Goal: Task Accomplishment & Management: Use online tool/utility

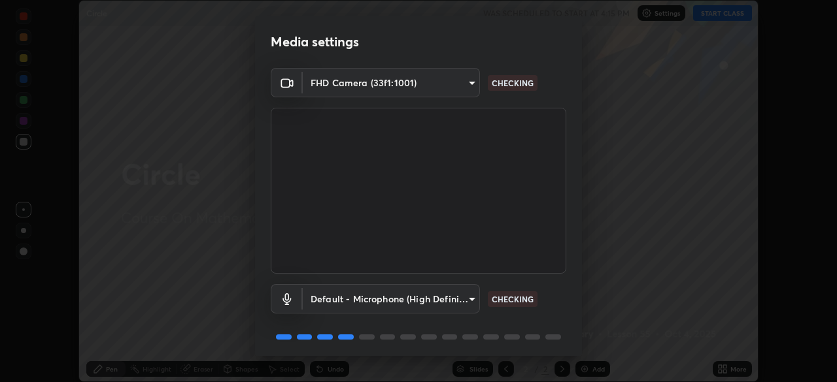
scroll to position [46, 0]
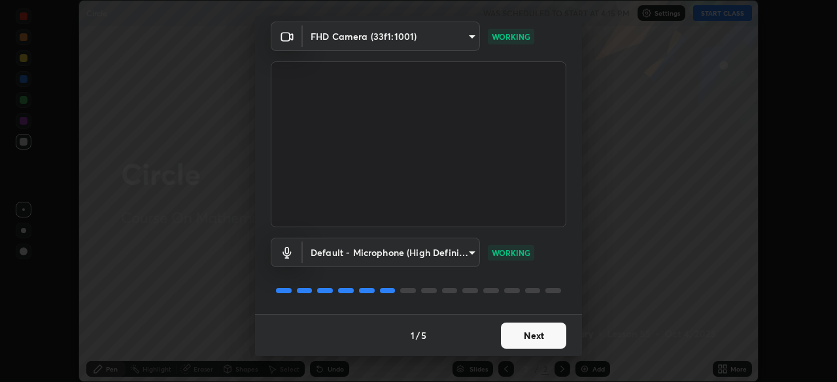
click at [531, 336] on button "Next" at bounding box center [533, 336] width 65 height 26
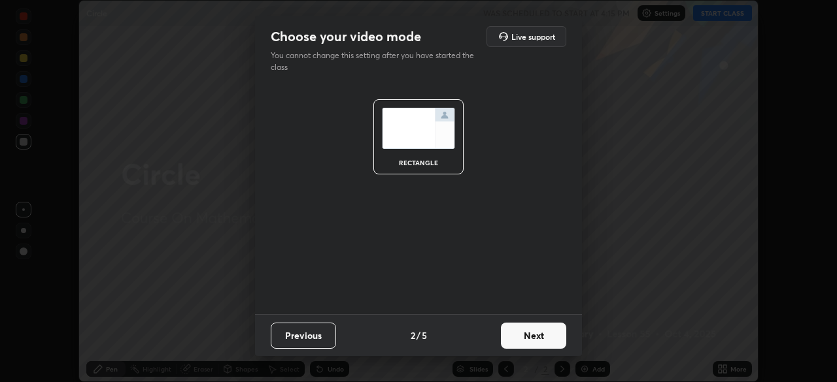
click at [533, 341] on button "Next" at bounding box center [533, 336] width 65 height 26
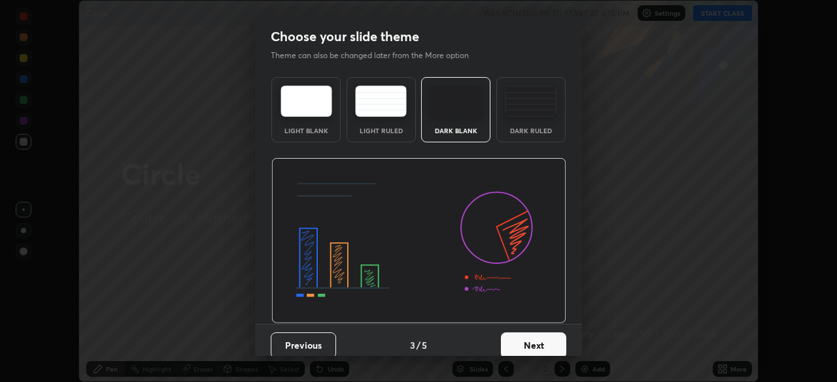
click at [533, 339] on button "Next" at bounding box center [533, 346] width 65 height 26
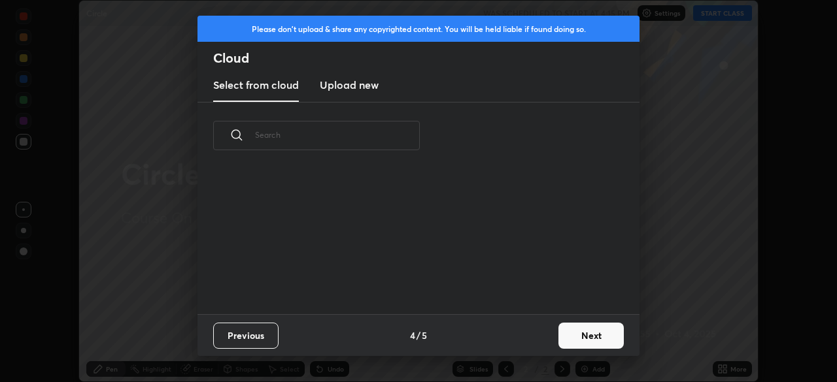
click at [574, 339] on button "Next" at bounding box center [590, 336] width 65 height 26
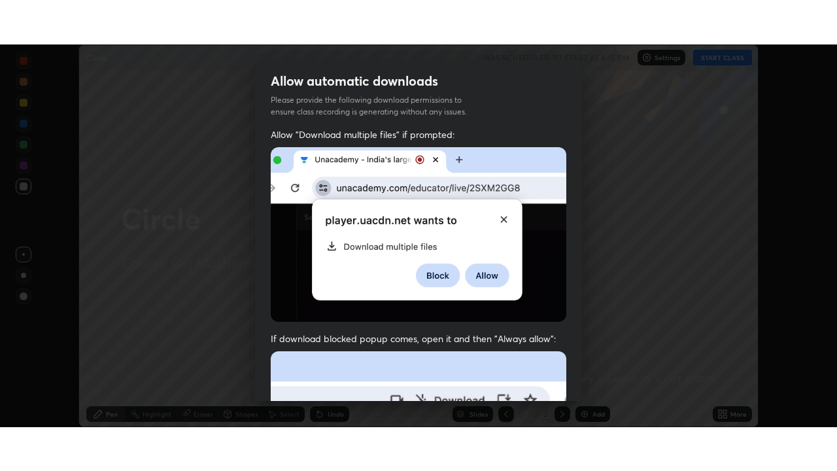
scroll to position [313, 0]
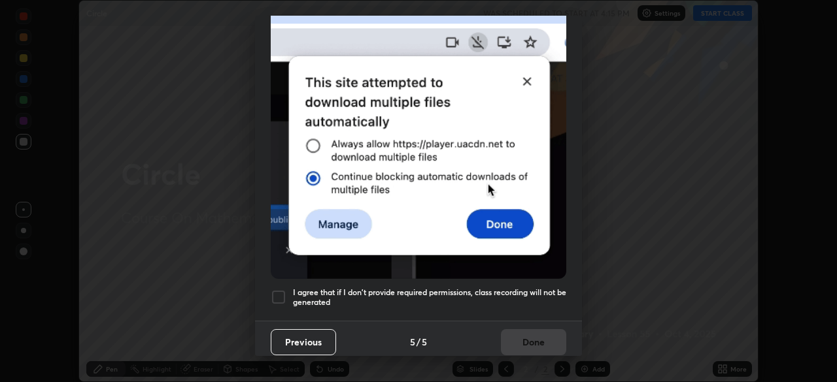
click at [275, 290] on div at bounding box center [279, 298] width 16 height 16
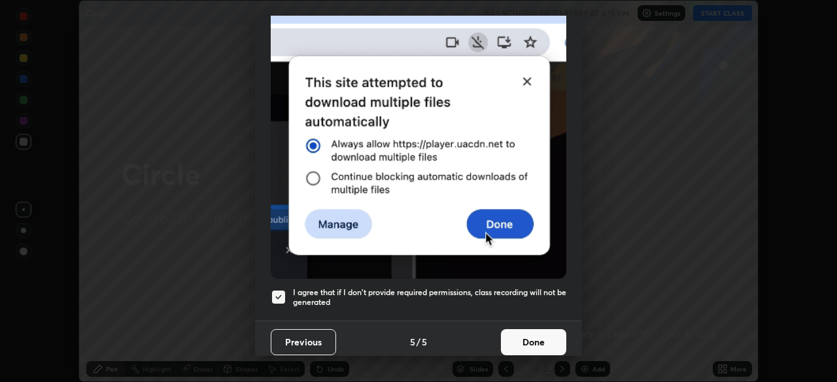
click at [531, 337] on button "Done" at bounding box center [533, 342] width 65 height 26
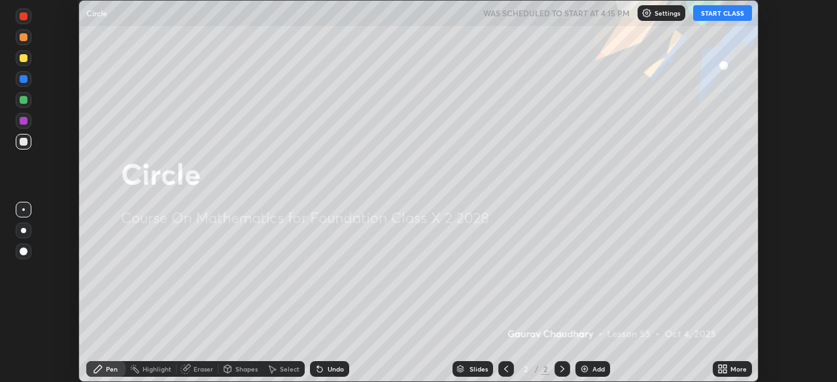
click at [720, 15] on button "START CLASS" at bounding box center [722, 13] width 59 height 16
click at [726, 369] on icon at bounding box center [722, 369] width 10 height 10
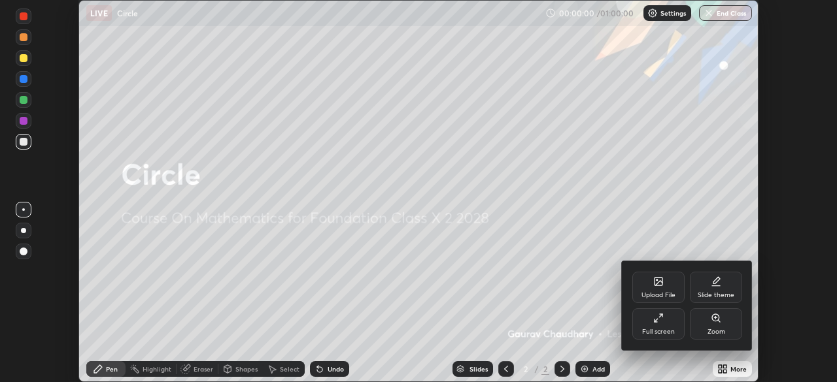
click at [662, 338] on div "Full screen" at bounding box center [658, 324] width 52 height 31
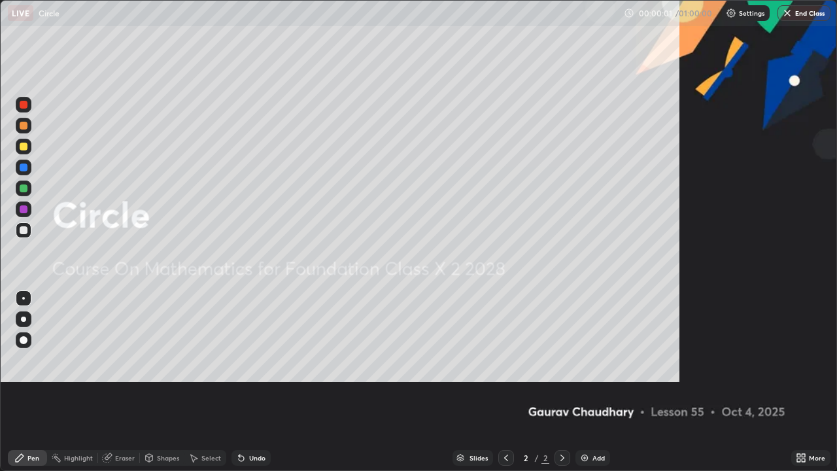
scroll to position [471, 837]
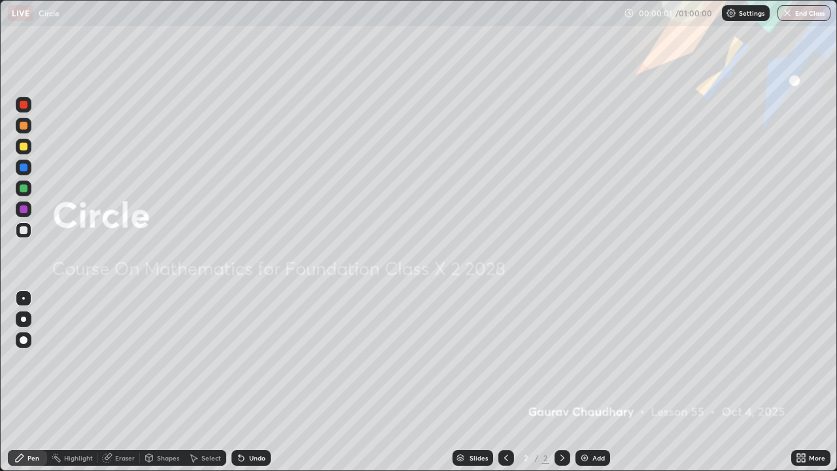
click at [595, 382] on div "Add" at bounding box center [592, 458] width 35 height 16
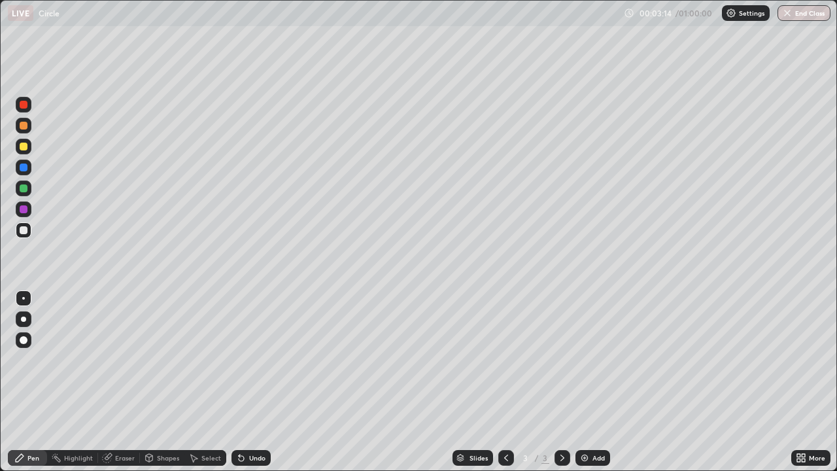
click at [597, 382] on div "Add" at bounding box center [598, 457] width 12 height 7
click at [213, 382] on div "Select" at bounding box center [211, 457] width 20 height 7
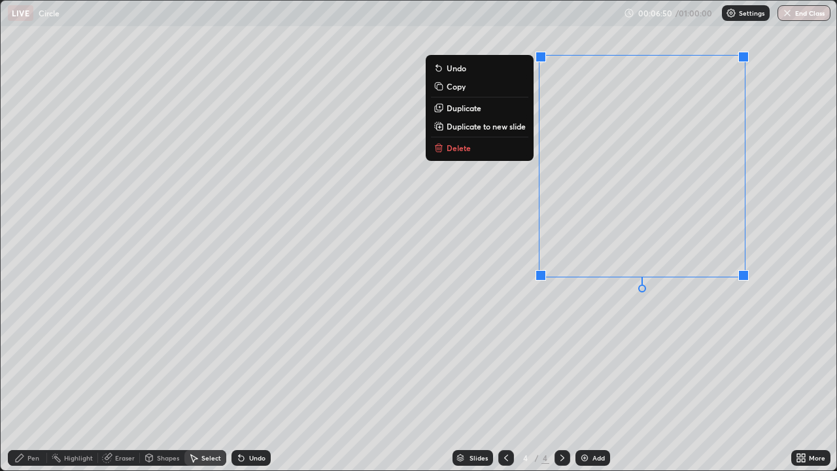
click at [497, 132] on button "Duplicate to new slide" at bounding box center [479, 126] width 97 height 16
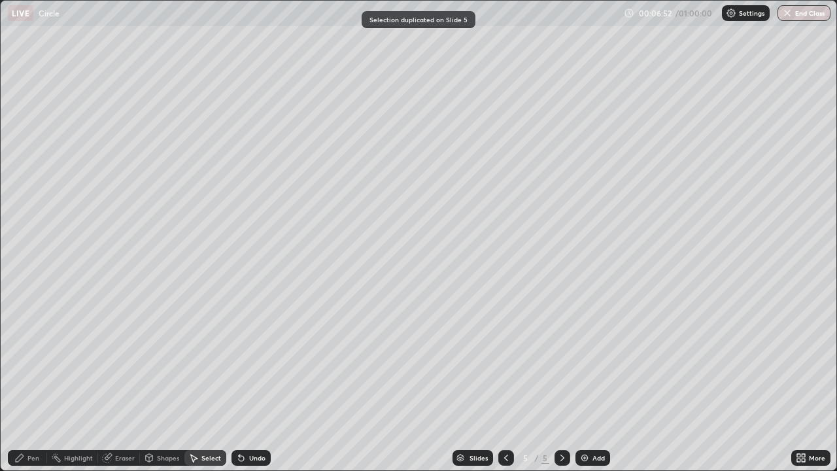
click at [39, 382] on div "Pen" at bounding box center [27, 458] width 39 height 16
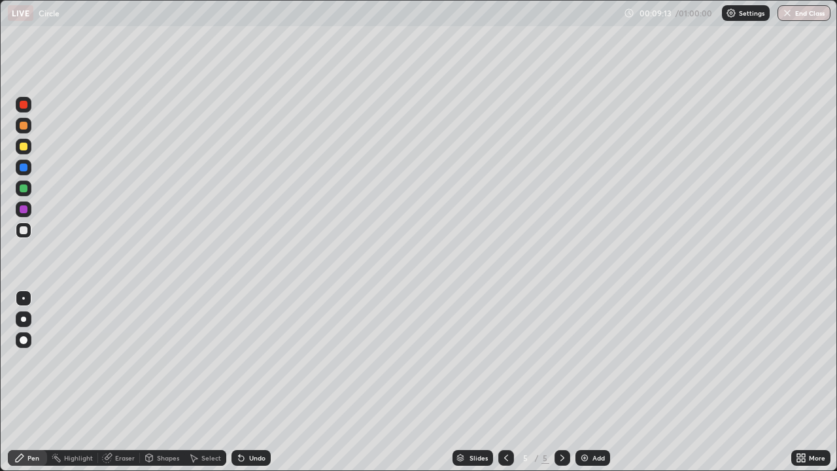
click at [586, 382] on img at bounding box center [584, 457] width 10 height 10
click at [239, 382] on icon at bounding box center [241, 458] width 5 height 5
click at [252, 382] on div "Undo" at bounding box center [250, 458] width 39 height 16
click at [251, 382] on div "Undo" at bounding box center [250, 458] width 39 height 16
click at [252, 382] on div "Undo" at bounding box center [250, 458] width 39 height 16
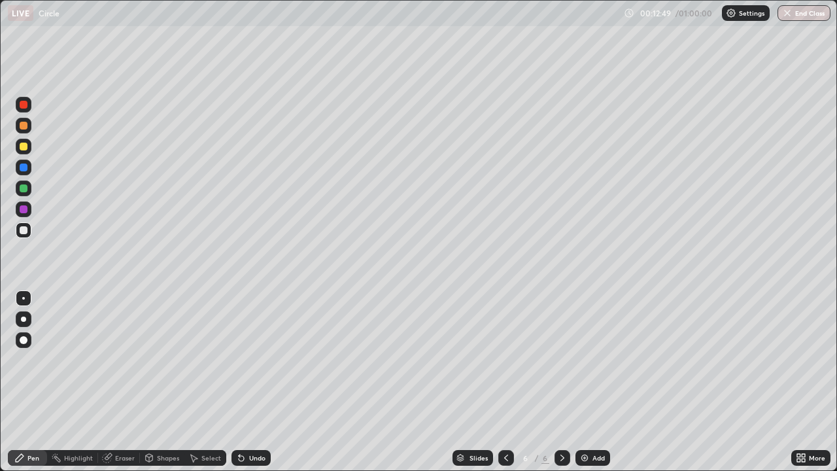
click at [120, 382] on div "Eraser" at bounding box center [119, 458] width 42 height 16
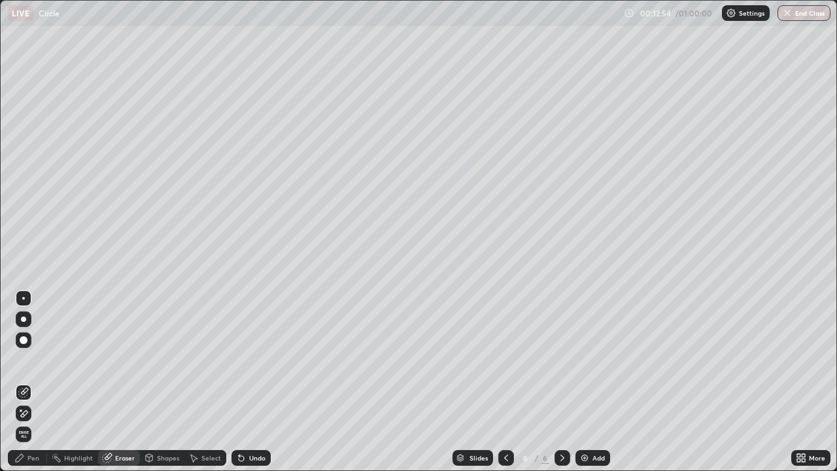
click at [26, 382] on icon at bounding box center [23, 413] width 10 height 11
click at [30, 382] on div "Pen" at bounding box center [33, 457] width 12 height 7
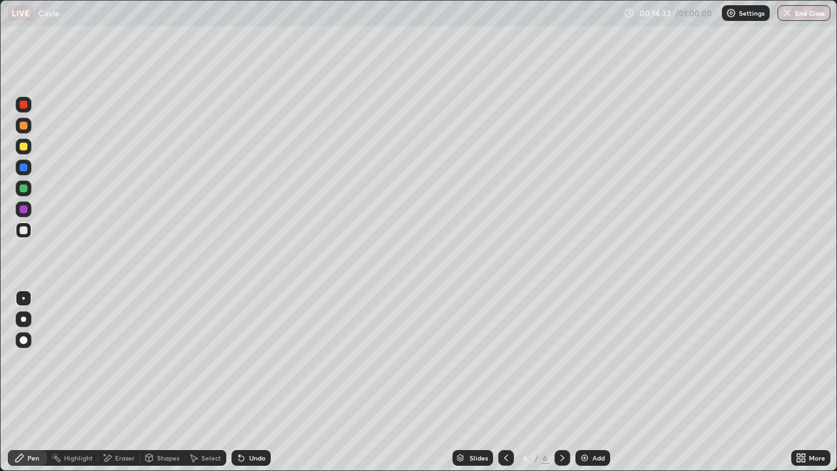
click at [208, 382] on div "Select" at bounding box center [211, 457] width 20 height 7
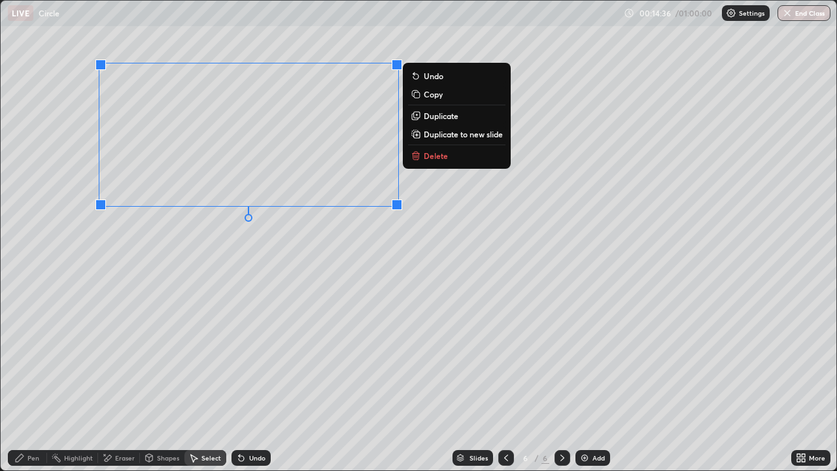
click at [439, 138] on p "Duplicate to new slide" at bounding box center [463, 134] width 79 height 10
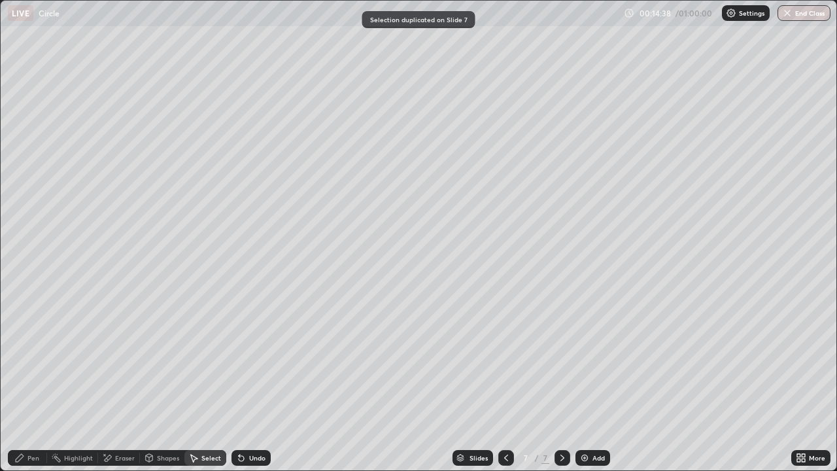
click at [31, 382] on div "Pen" at bounding box center [33, 457] width 12 height 7
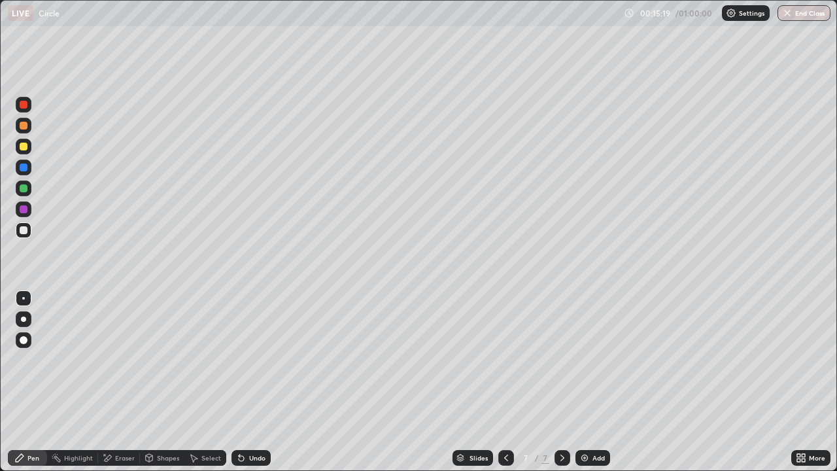
click at [504, 382] on icon at bounding box center [506, 457] width 4 height 7
click at [505, 382] on icon at bounding box center [506, 457] width 10 height 10
click at [566, 382] on div at bounding box center [562, 458] width 16 height 16
click at [561, 382] on icon at bounding box center [562, 457] width 10 height 10
click at [506, 382] on icon at bounding box center [506, 457] width 10 height 10
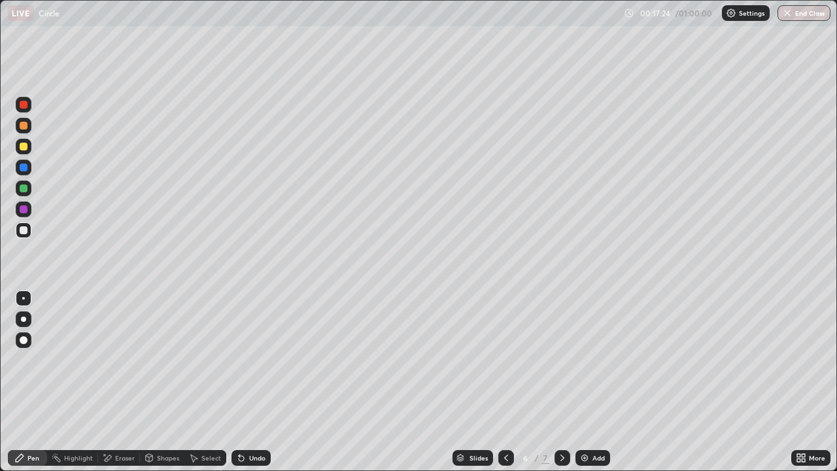
click at [561, 382] on icon at bounding box center [562, 457] width 10 height 10
click at [597, 382] on div "Add" at bounding box center [598, 457] width 12 height 7
click at [803, 382] on icon at bounding box center [802, 459] width 3 height 3
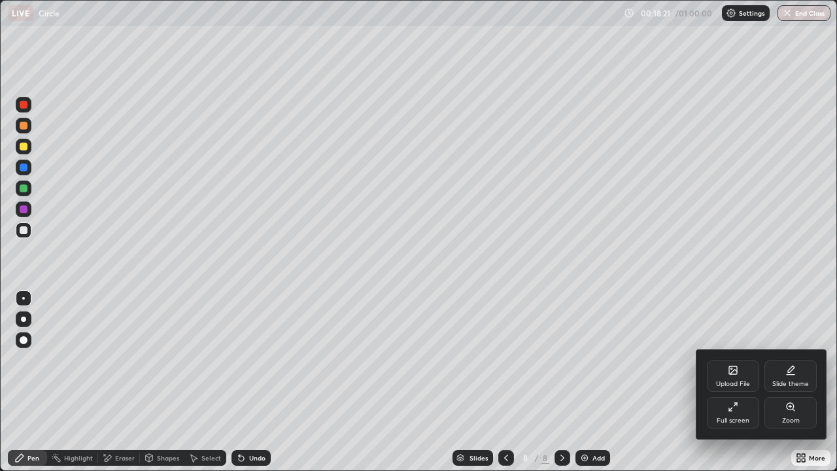
click at [735, 367] on icon at bounding box center [733, 370] width 8 height 8
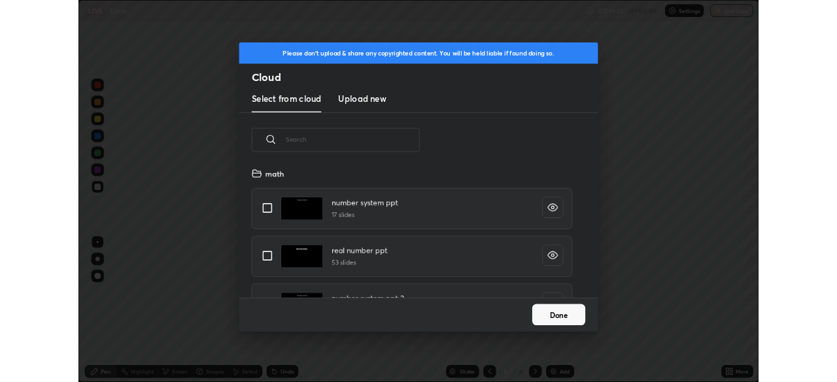
scroll to position [161, 420]
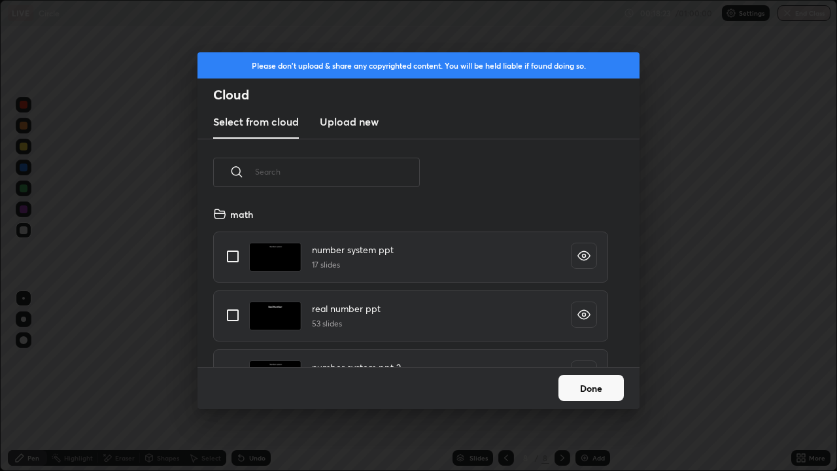
click at [358, 121] on h3 "Upload new" at bounding box center [349, 122] width 59 height 16
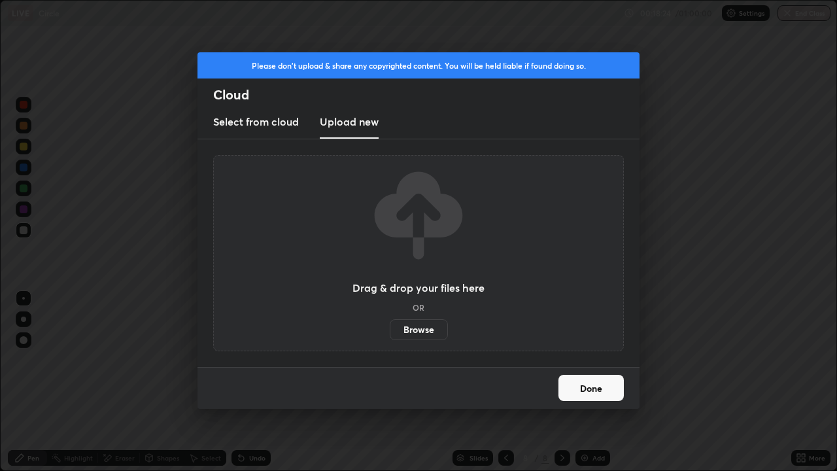
click at [426, 332] on label "Browse" at bounding box center [419, 329] width 58 height 21
click at [390, 332] on input "Browse" at bounding box center [390, 329] width 0 height 21
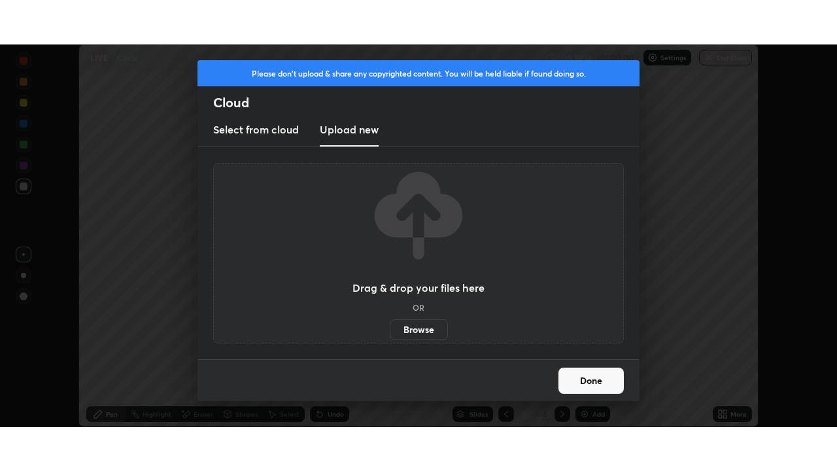
scroll to position [64988, 64534]
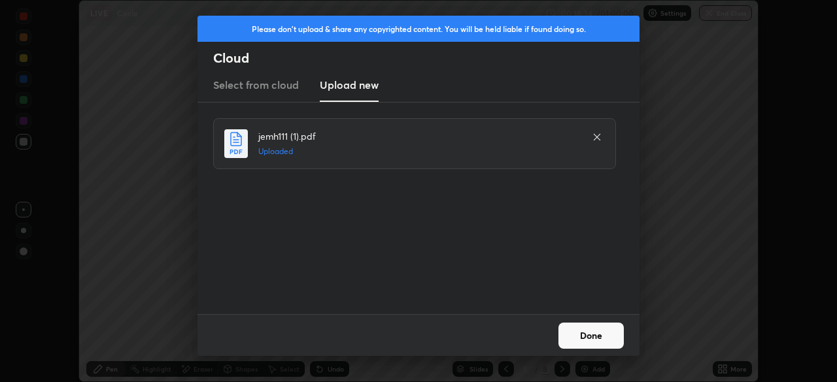
click at [596, 339] on button "Done" at bounding box center [590, 336] width 65 height 26
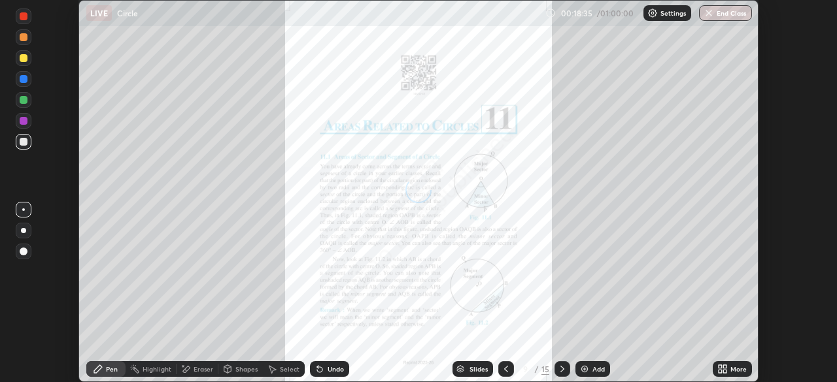
click at [724, 371] on icon at bounding box center [724, 371] width 3 height 3
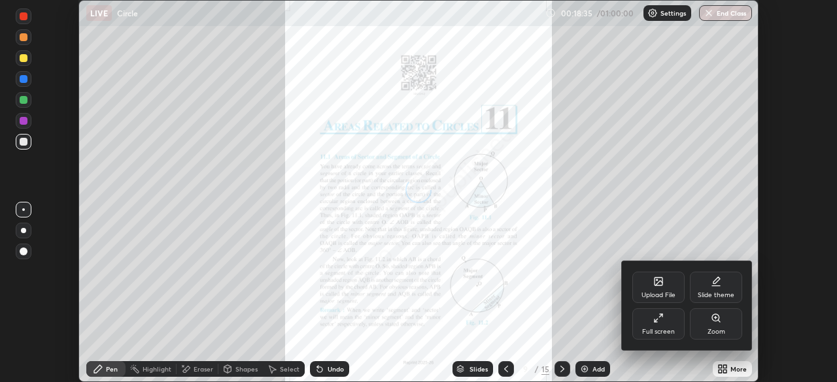
click at [660, 324] on div "Full screen" at bounding box center [658, 324] width 52 height 31
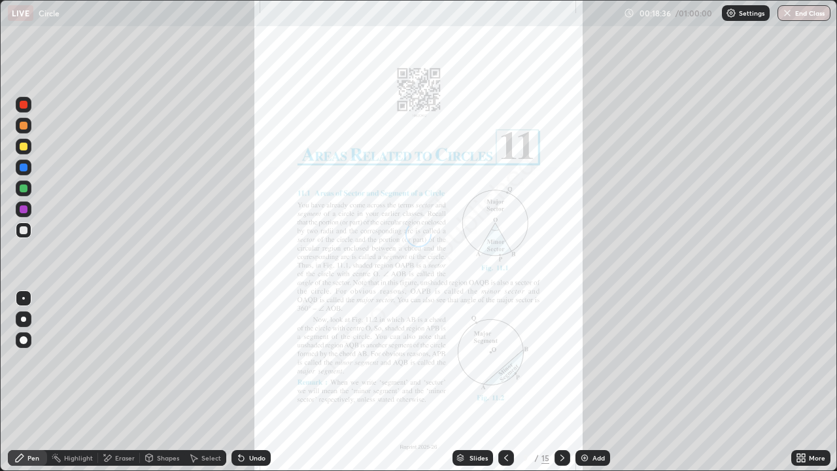
scroll to position [471, 837]
click at [561, 382] on icon at bounding box center [562, 457] width 10 height 10
click at [567, 382] on div at bounding box center [562, 458] width 16 height 16
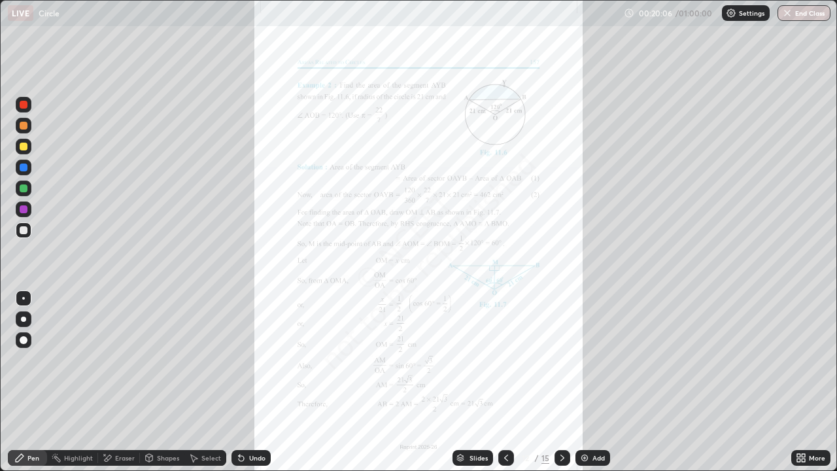
click at [29, 209] on div at bounding box center [24, 209] width 16 height 16
click at [560, 382] on div at bounding box center [562, 458] width 16 height 16
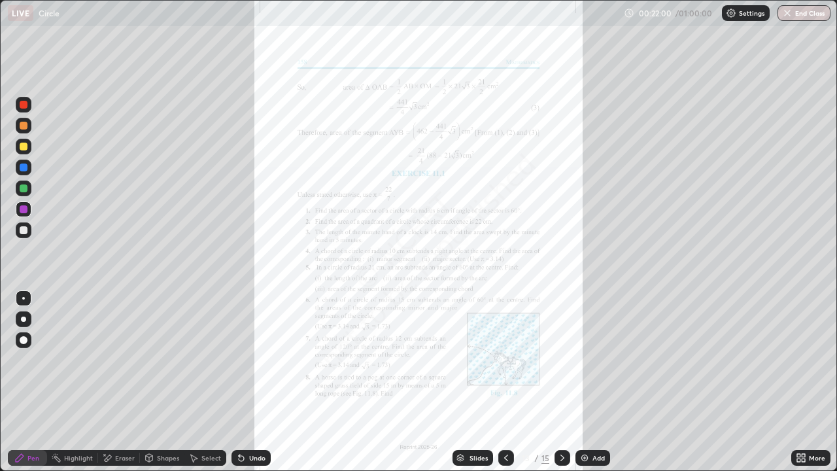
click at [254, 382] on div "Undo" at bounding box center [257, 457] width 16 height 7
click at [257, 382] on div "Undo" at bounding box center [257, 457] width 16 height 7
click at [504, 382] on icon at bounding box center [506, 457] width 4 height 7
click at [561, 382] on icon at bounding box center [562, 457] width 10 height 10
click at [803, 382] on icon at bounding box center [802, 459] width 3 height 3
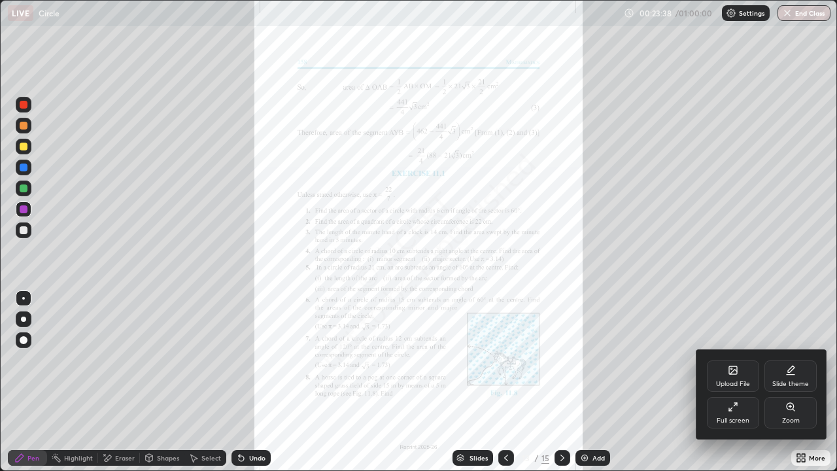
click at [781, 382] on div "Zoom" at bounding box center [790, 412] width 52 height 31
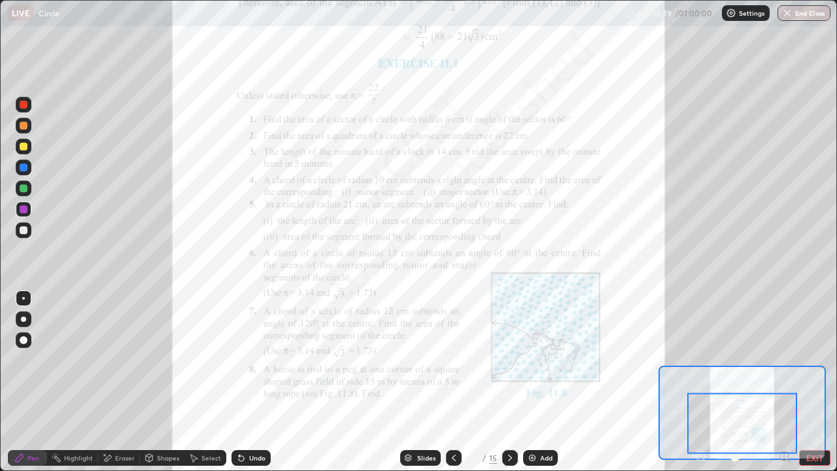
click at [784, 382] on icon at bounding box center [783, 456] width 3 height 0
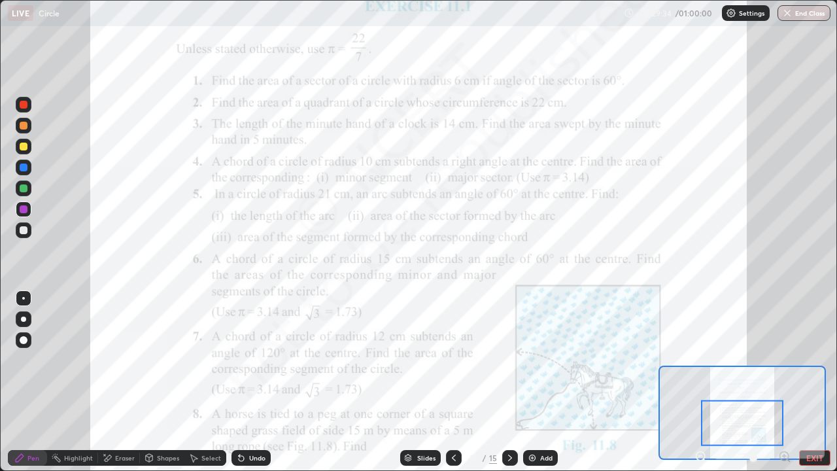
click at [533, 382] on img at bounding box center [532, 457] width 10 height 10
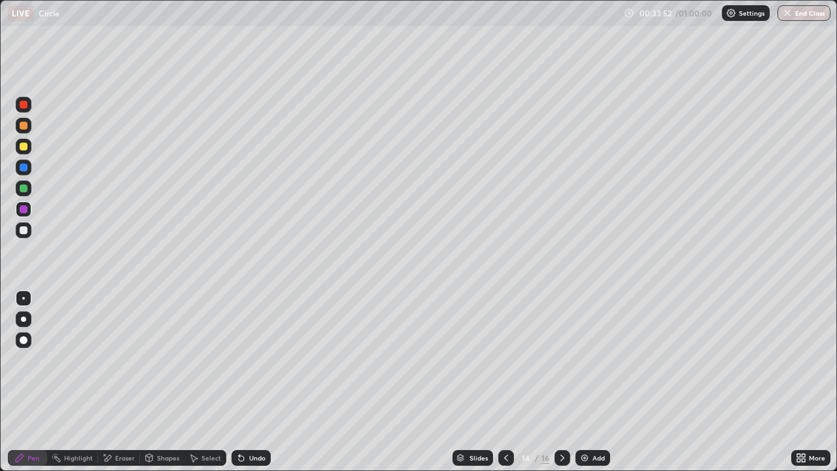
click at [249, 382] on div "Undo" at bounding box center [257, 457] width 16 height 7
click at [251, 382] on div "Undo" at bounding box center [257, 457] width 16 height 7
click at [255, 382] on div "Undo" at bounding box center [257, 457] width 16 height 7
click at [249, 382] on div "Undo" at bounding box center [257, 457] width 16 height 7
click at [250, 382] on div "Undo" at bounding box center [257, 457] width 16 height 7
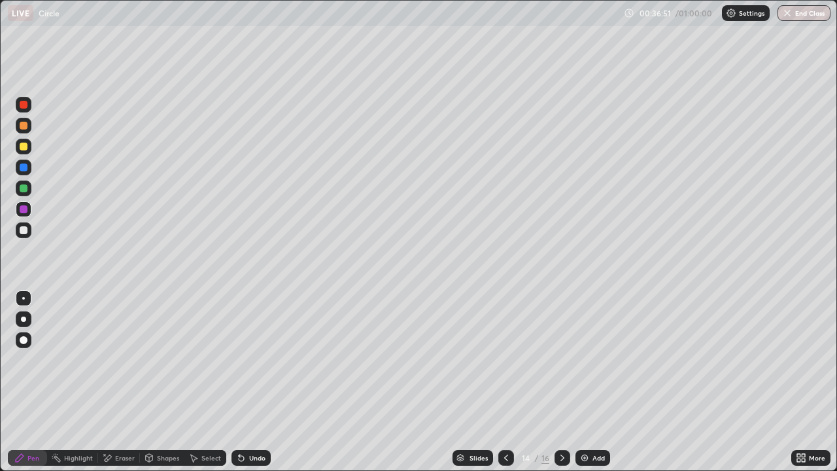
click at [561, 382] on icon at bounding box center [562, 457] width 10 height 10
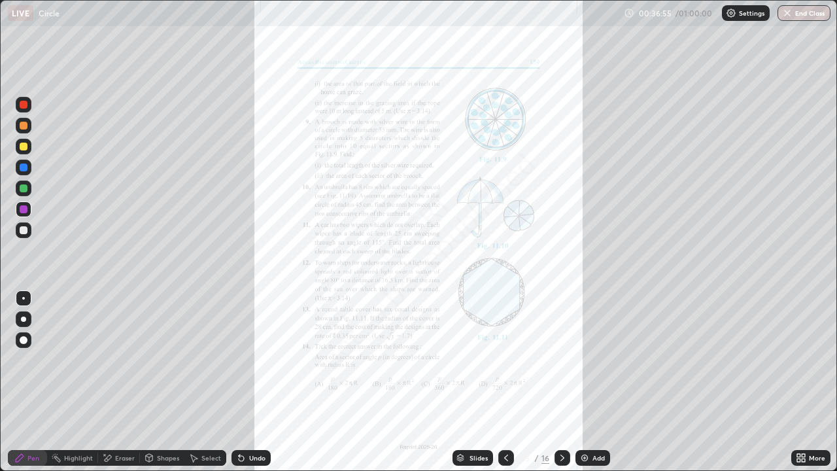
click at [504, 382] on div at bounding box center [506, 458] width 16 height 16
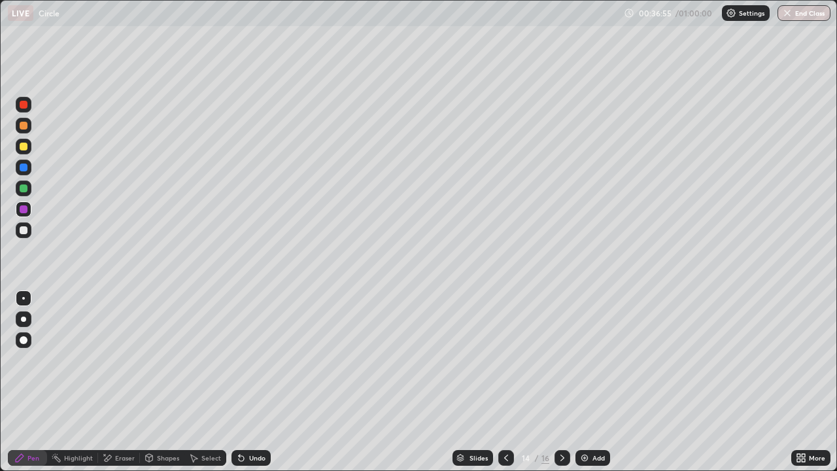
click at [505, 382] on div at bounding box center [506, 458] width 16 height 26
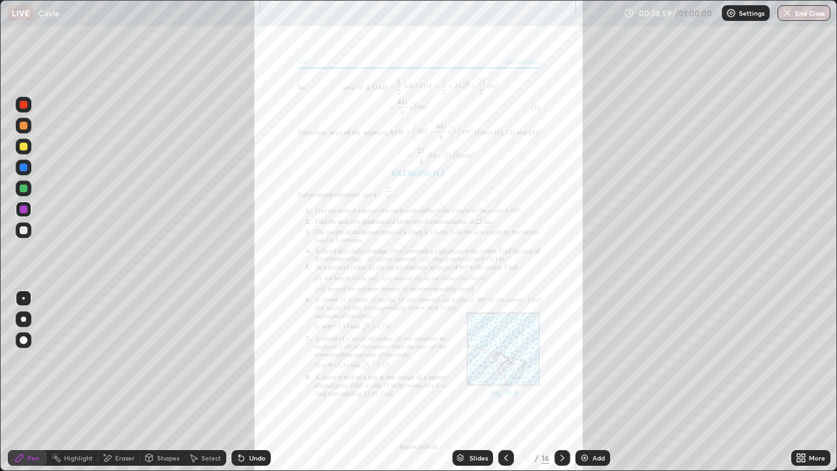
click at [803, 382] on icon at bounding box center [802, 459] width 3 height 3
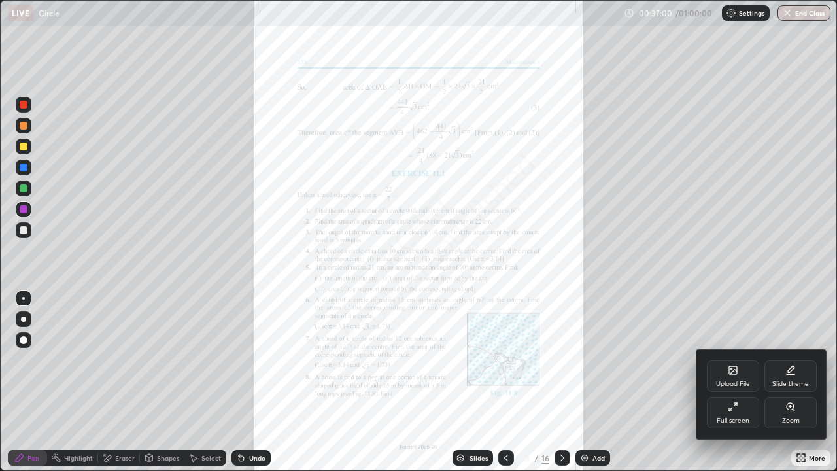
click at [784, 382] on div "Zoom" at bounding box center [791, 420] width 18 height 7
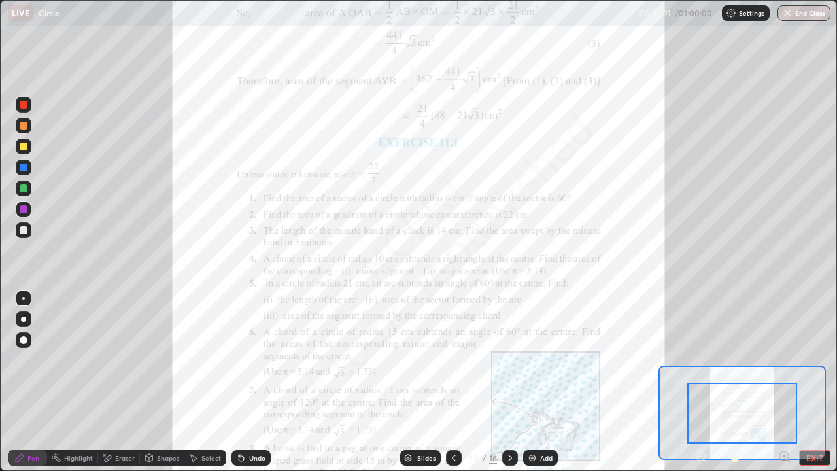
click at [784, 382] on icon at bounding box center [783, 456] width 3 height 0
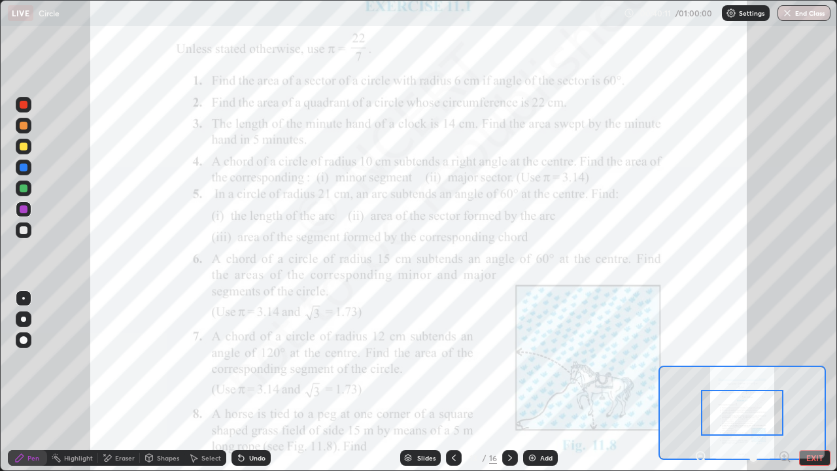
click at [537, 382] on div "Add" at bounding box center [540, 458] width 35 height 16
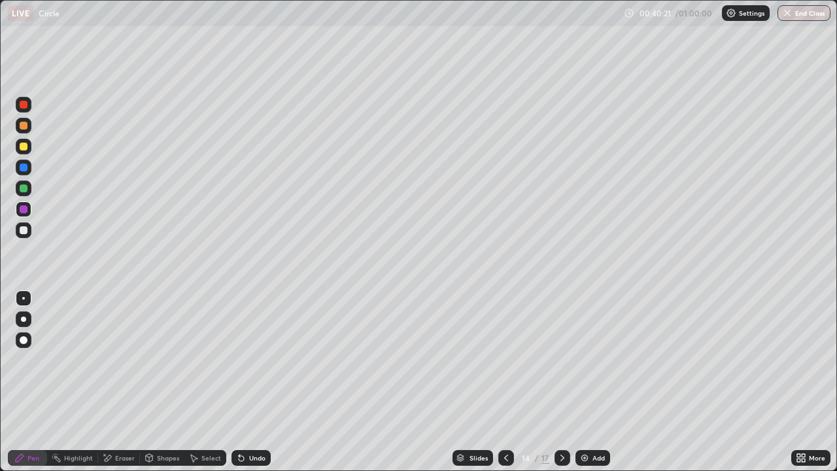
click at [503, 382] on icon at bounding box center [506, 457] width 10 height 10
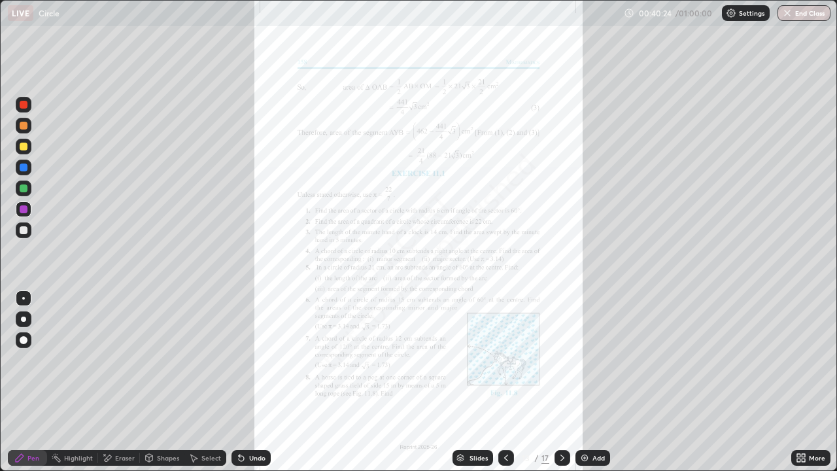
click at [561, 382] on icon at bounding box center [562, 457] width 4 height 7
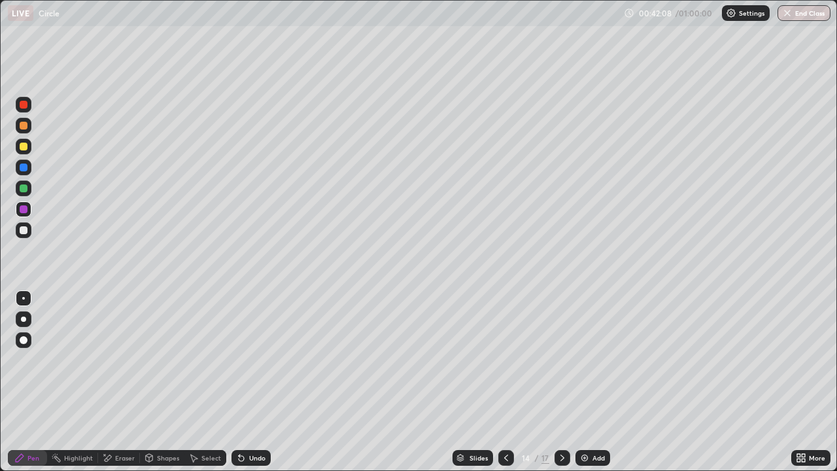
click at [505, 382] on icon at bounding box center [506, 457] width 10 height 10
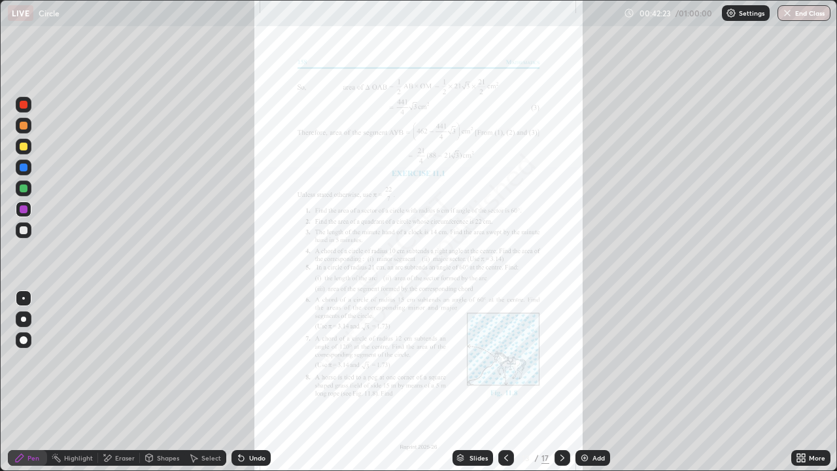
click at [803, 382] on icon at bounding box center [802, 459] width 3 height 3
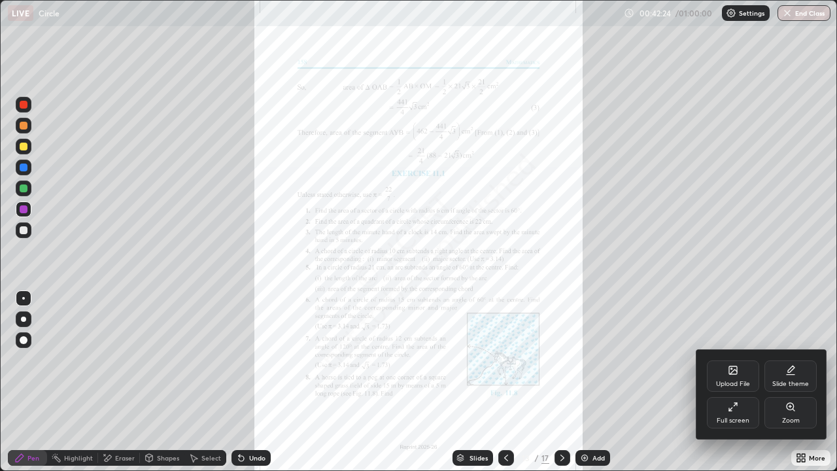
click at [787, 382] on div "Zoom" at bounding box center [790, 412] width 52 height 31
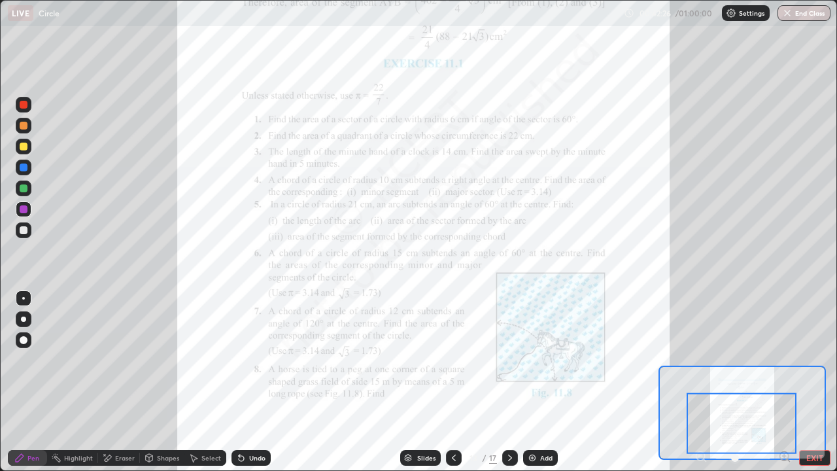
click at [784, 382] on icon at bounding box center [783, 456] width 3 height 0
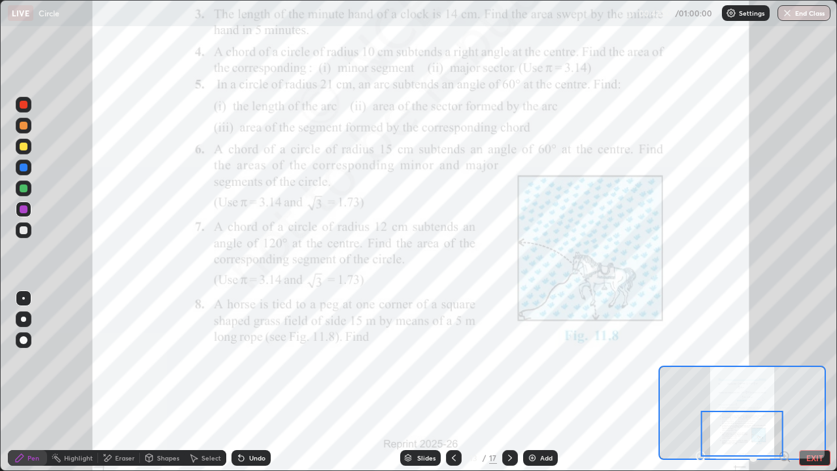
click at [507, 382] on icon at bounding box center [510, 457] width 10 height 10
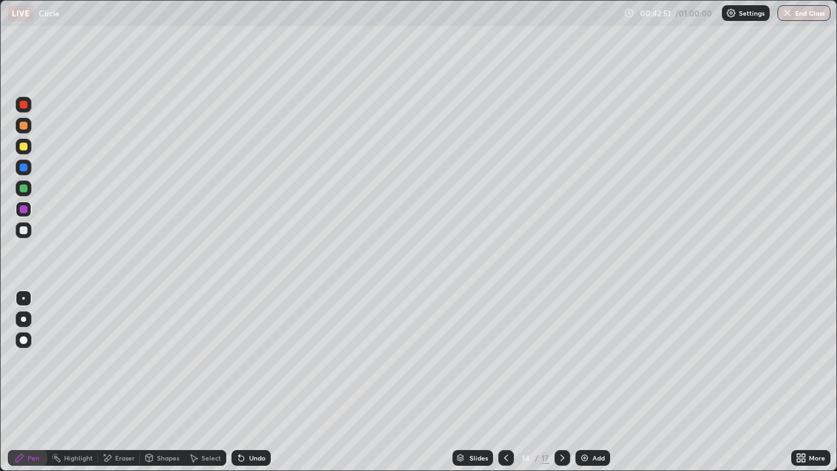
click at [501, 382] on div at bounding box center [506, 458] width 16 height 26
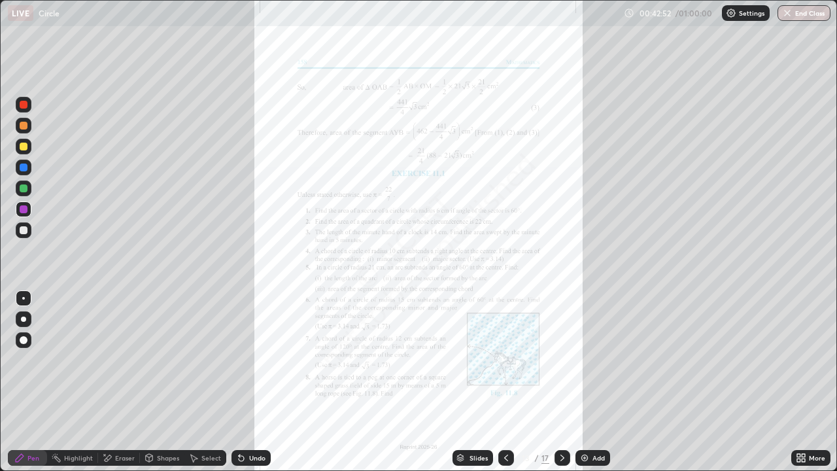
click at [584, 382] on img at bounding box center [584, 457] width 10 height 10
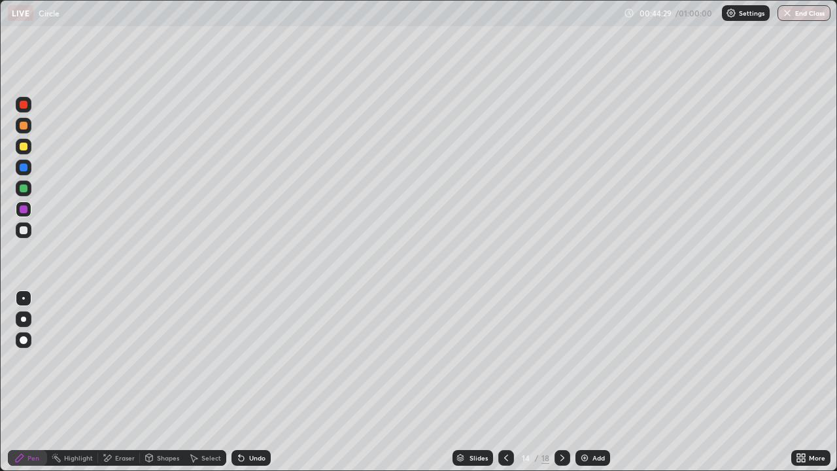
click at [507, 382] on div at bounding box center [506, 458] width 16 height 26
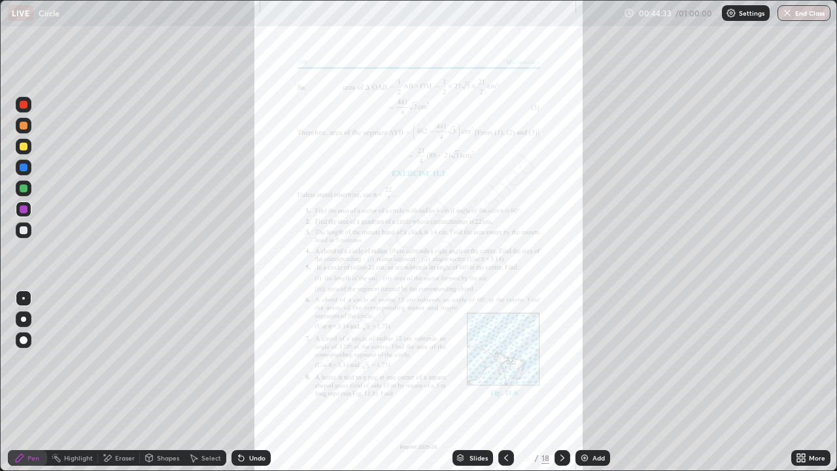
click at [559, 382] on icon at bounding box center [562, 457] width 10 height 10
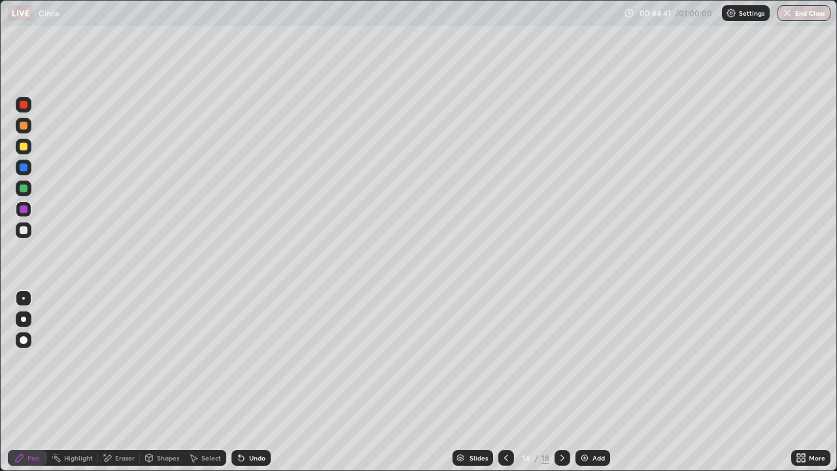
click at [562, 382] on icon at bounding box center [562, 457] width 10 height 10
click at [559, 382] on icon at bounding box center [562, 457] width 10 height 10
click at [561, 382] on icon at bounding box center [562, 457] width 10 height 10
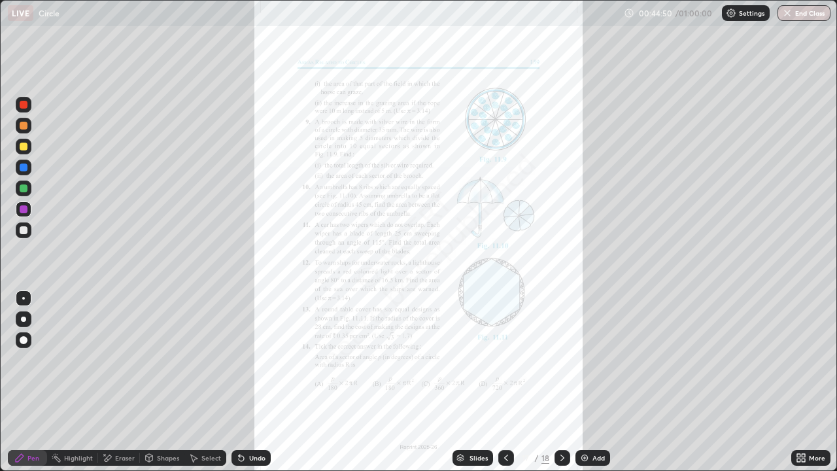
click at [505, 382] on icon at bounding box center [506, 457] width 10 height 10
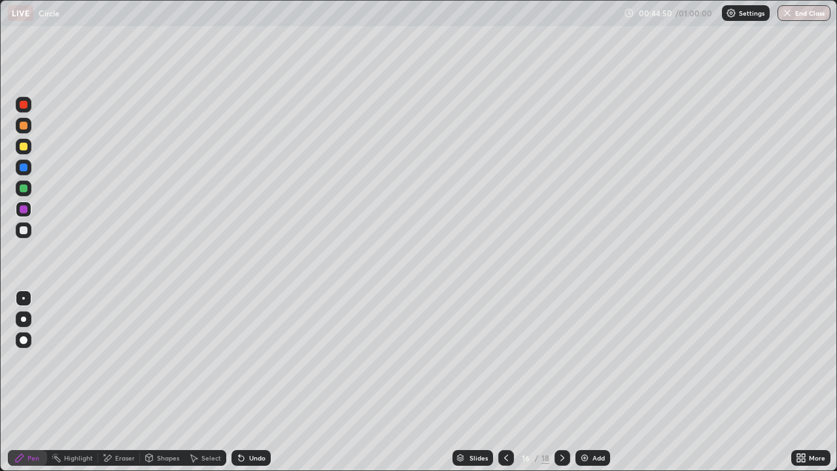
click at [504, 382] on div at bounding box center [506, 458] width 16 height 16
click at [509, 382] on div at bounding box center [506, 458] width 16 height 16
click at [503, 382] on icon at bounding box center [506, 457] width 10 height 10
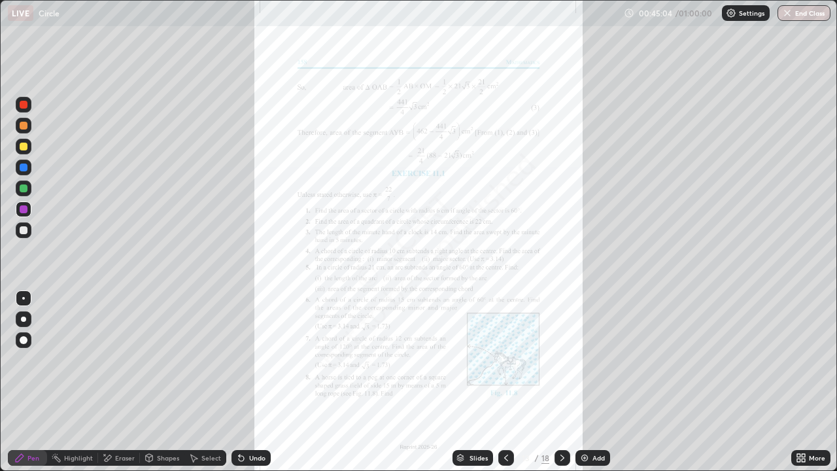
click at [561, 382] on icon at bounding box center [562, 457] width 10 height 10
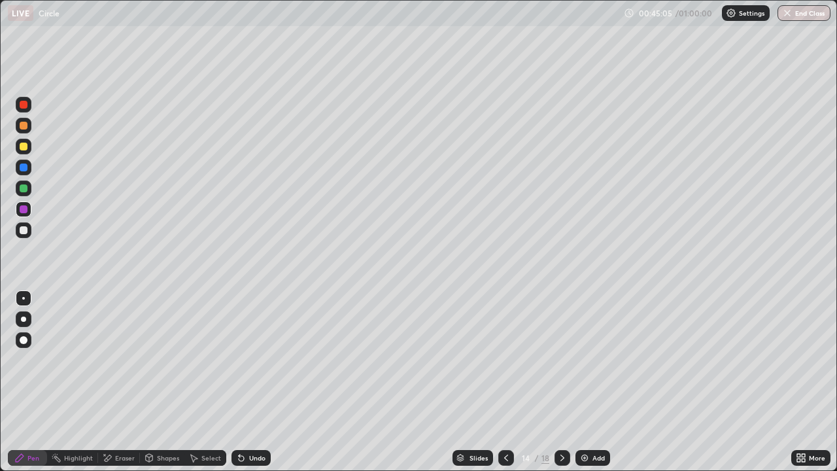
click at [561, 382] on icon at bounding box center [562, 457] width 10 height 10
click at [565, 382] on div at bounding box center [562, 458] width 16 height 16
click at [562, 382] on icon at bounding box center [562, 457] width 10 height 10
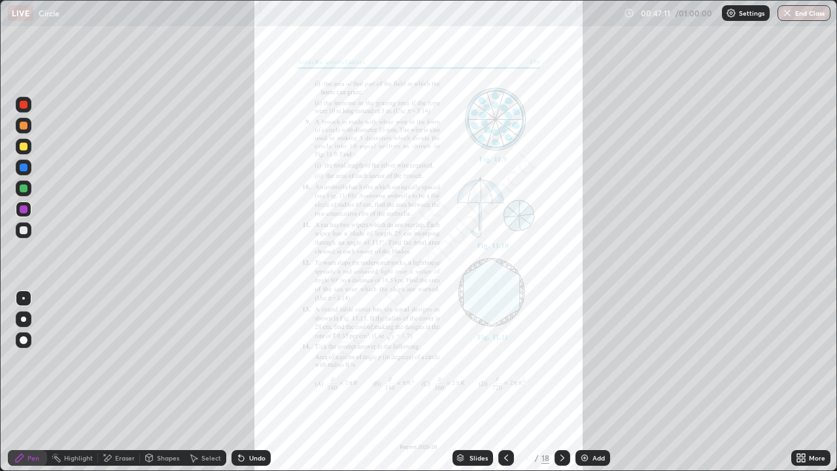
click at [797, 14] on button "End Class" at bounding box center [803, 13] width 53 height 16
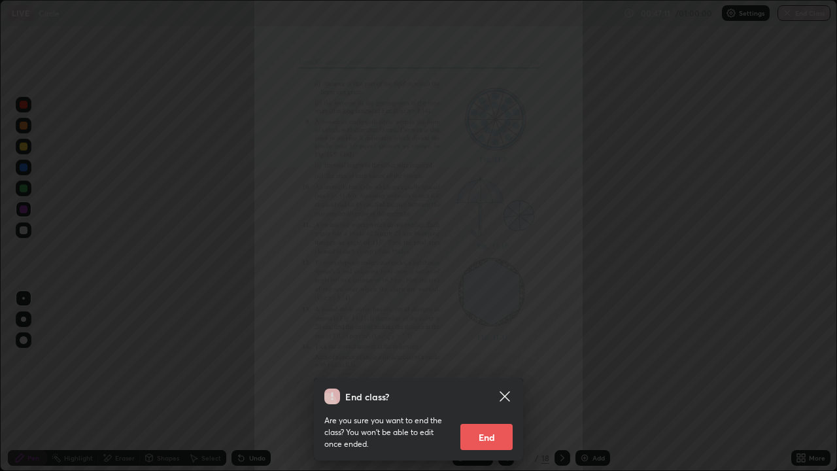
click at [488, 382] on button "End" at bounding box center [486, 437] width 52 height 26
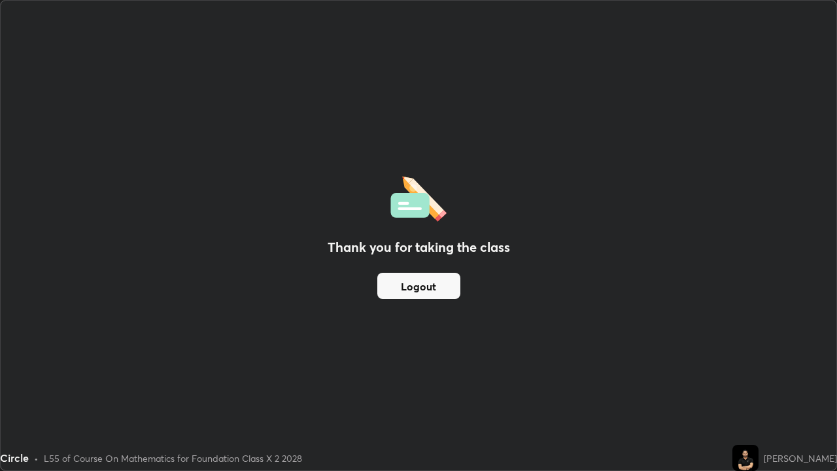
click at [440, 294] on button "Logout" at bounding box center [418, 286] width 83 height 26
